Goal: Task Accomplishment & Management: Manage account settings

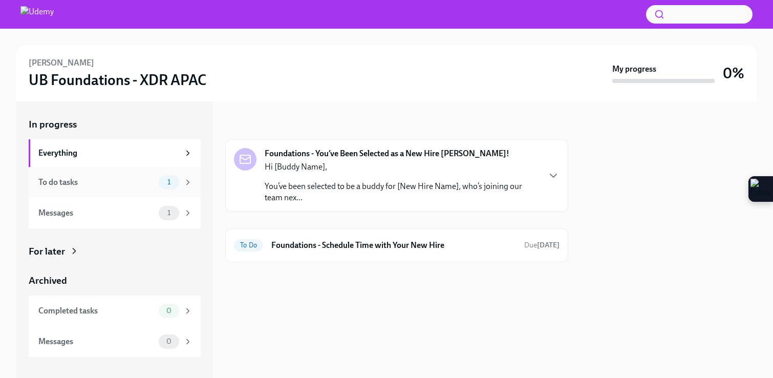
click at [158, 186] on div "To do tasks 1" at bounding box center [115, 182] width 154 height 14
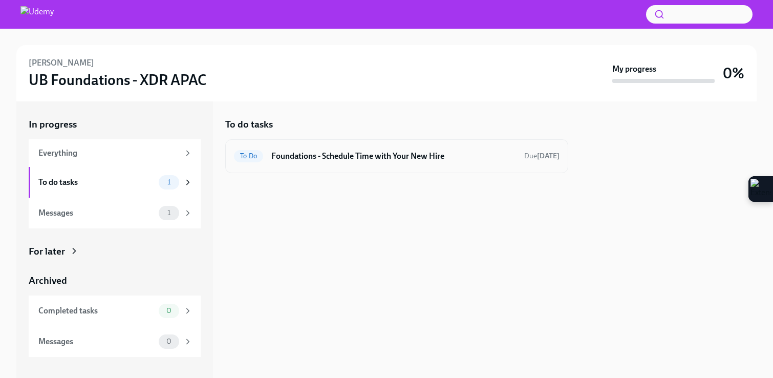
click at [338, 144] on div "To Do Foundations - Schedule Time with Your New Hire Due [DATE]" at bounding box center [396, 156] width 343 height 34
click at [336, 155] on h6 "Foundations - Schedule Time with Your New Hire" at bounding box center [393, 155] width 245 height 11
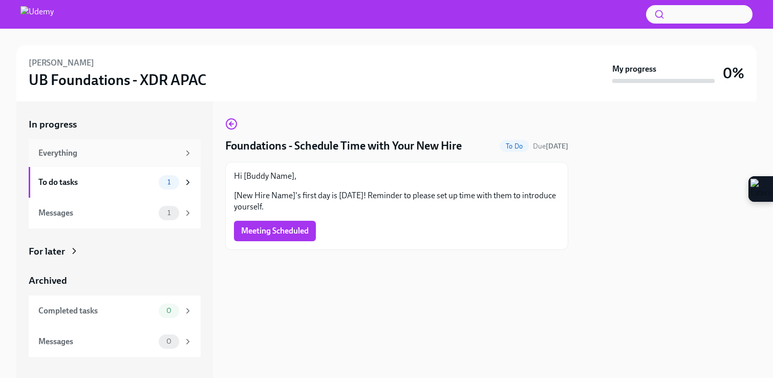
click at [147, 155] on div "Everything" at bounding box center [108, 152] width 141 height 11
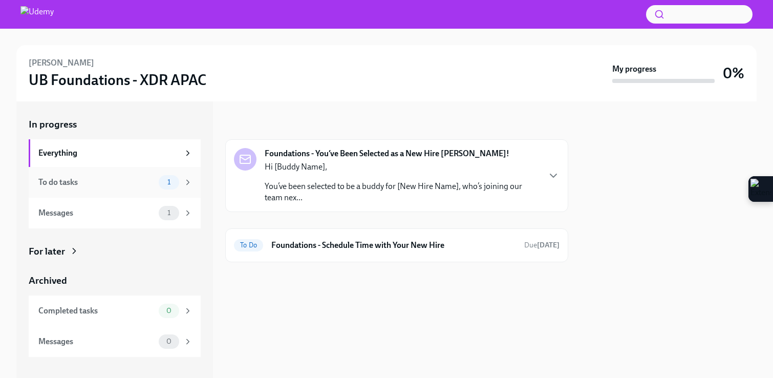
click at [151, 177] on div "To do tasks" at bounding box center [96, 182] width 116 height 11
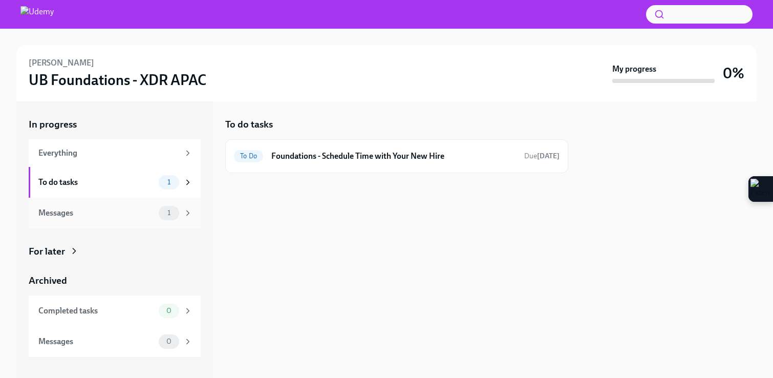
click at [152, 213] on div "Messages" at bounding box center [96, 212] width 116 height 11
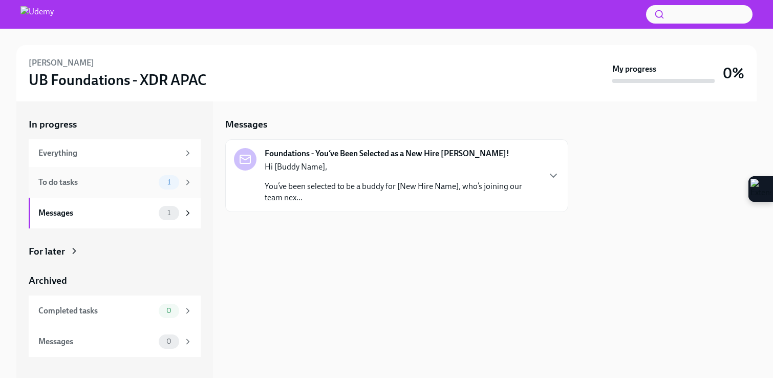
click at [149, 188] on div "To do tasks 1" at bounding box center [115, 182] width 154 height 14
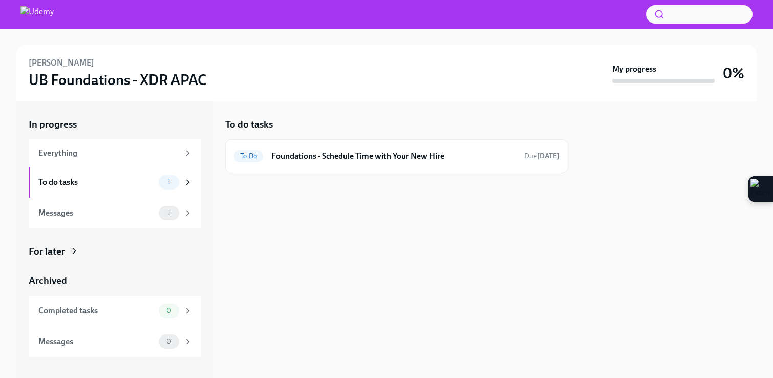
click at [74, 249] on icon at bounding box center [74, 251] width 10 height 10
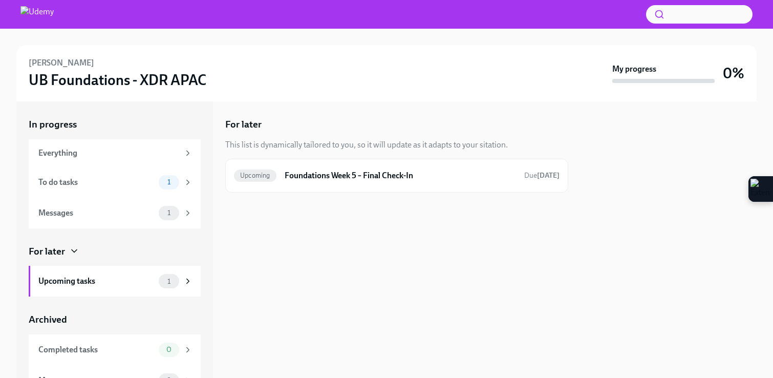
click at [74, 249] on icon at bounding box center [74, 251] width 10 height 10
click at [72, 254] on icon at bounding box center [74, 251] width 10 height 10
click at [72, 253] on icon at bounding box center [74, 251] width 10 height 10
